Goal: Navigation & Orientation: Go to known website

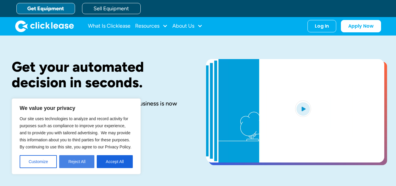
click at [77, 162] on button "Reject All" at bounding box center [76, 161] width 35 height 13
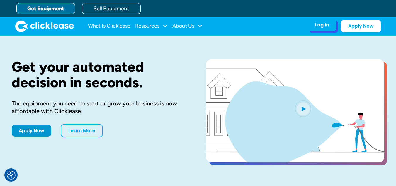
click at [322, 28] on div "Log In" at bounding box center [322, 25] width 14 height 6
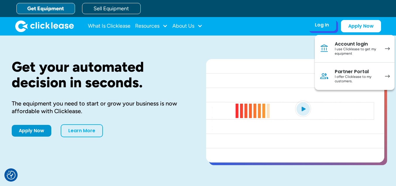
click at [356, 49] on div "I use Clicklease to get my equipment" at bounding box center [357, 51] width 44 height 9
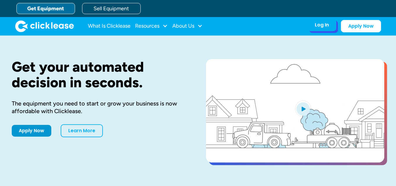
click at [322, 23] on div "Log In" at bounding box center [322, 25] width 14 height 6
